Goal: Check status: Check status

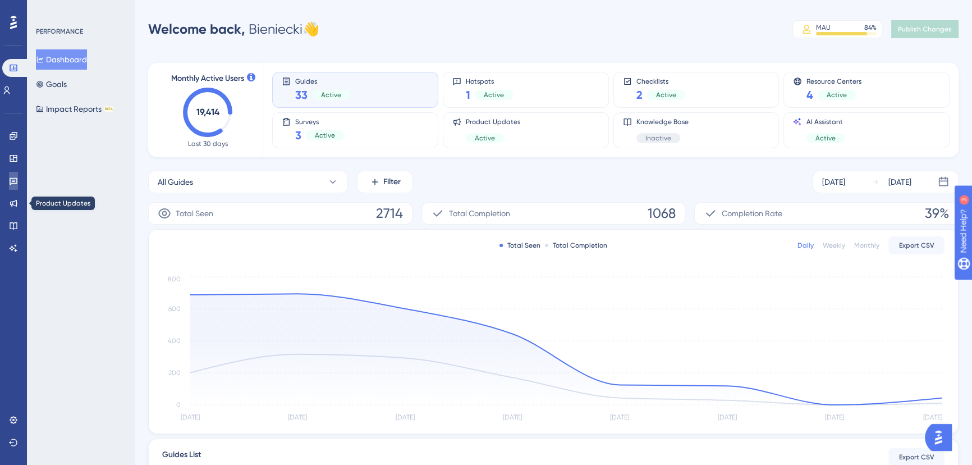
click at [17, 180] on icon at bounding box center [13, 180] width 9 height 9
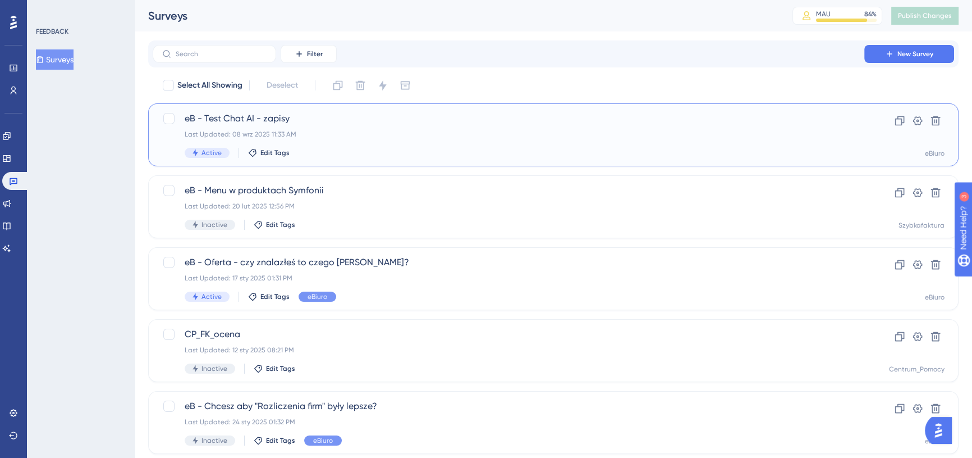
click at [410, 112] on span "eB - Test Chat AI - zapisy" at bounding box center [509, 118] width 648 height 13
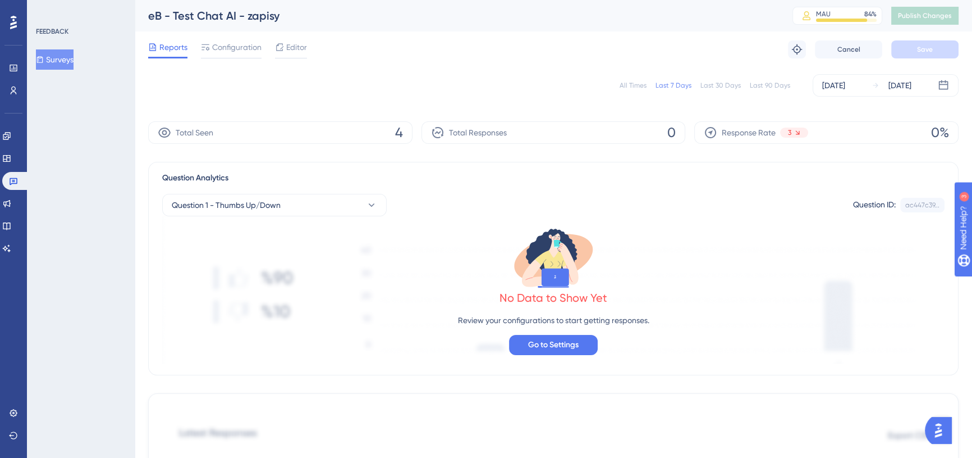
click at [845, 86] on div "[DATE]" at bounding box center [833, 85] width 23 height 13
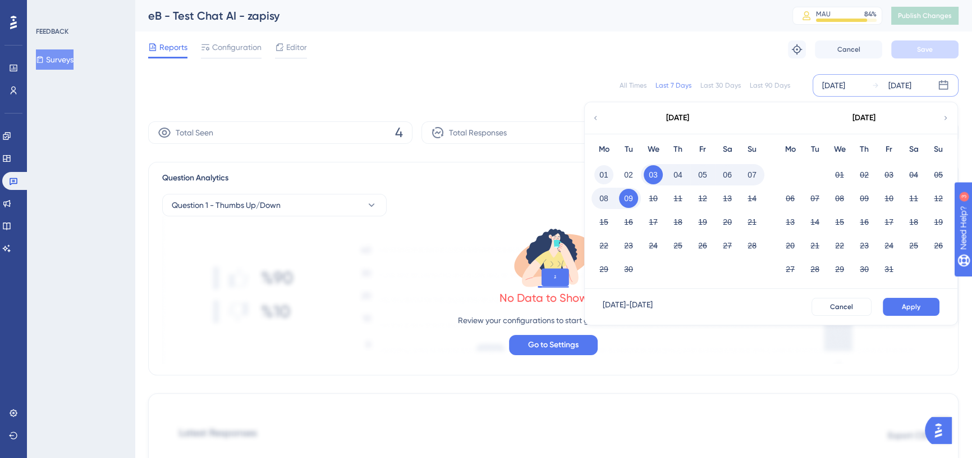
click at [606, 173] on button "01" at bounding box center [603, 174] width 19 height 19
click at [902, 308] on button "Apply" at bounding box center [911, 307] width 57 height 18
